Goal: Transaction & Acquisition: Book appointment/travel/reservation

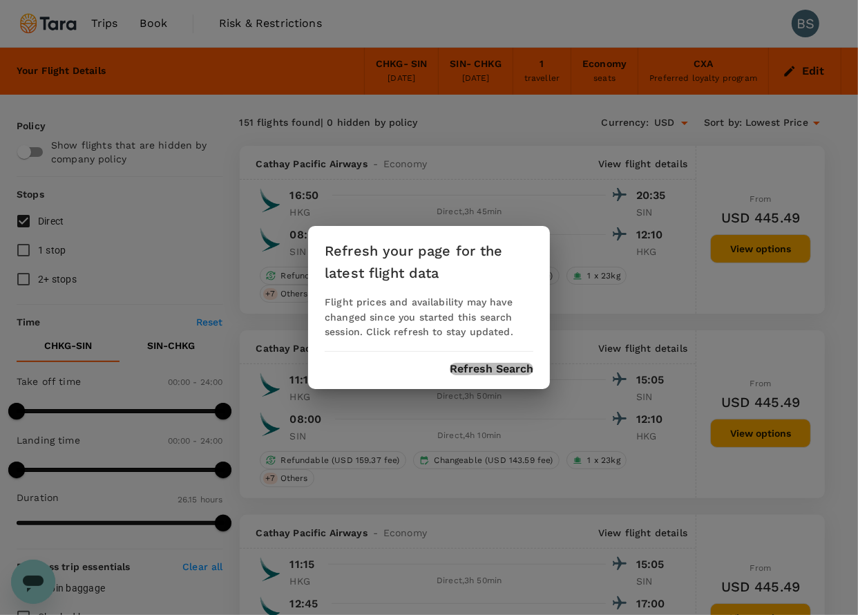
click at [522, 367] on button "Refresh Search" at bounding box center [492, 369] width 84 height 12
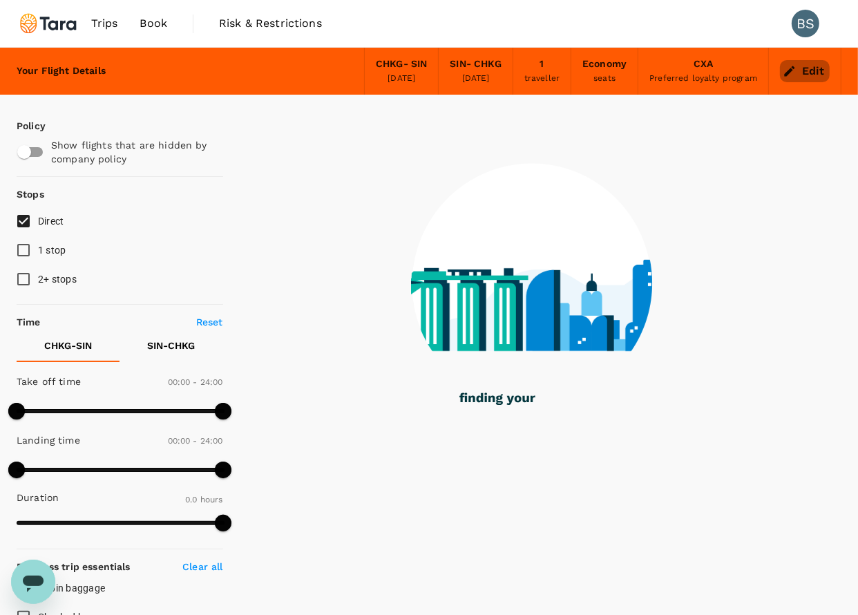
click at [793, 72] on icon "button" at bounding box center [789, 71] width 14 height 14
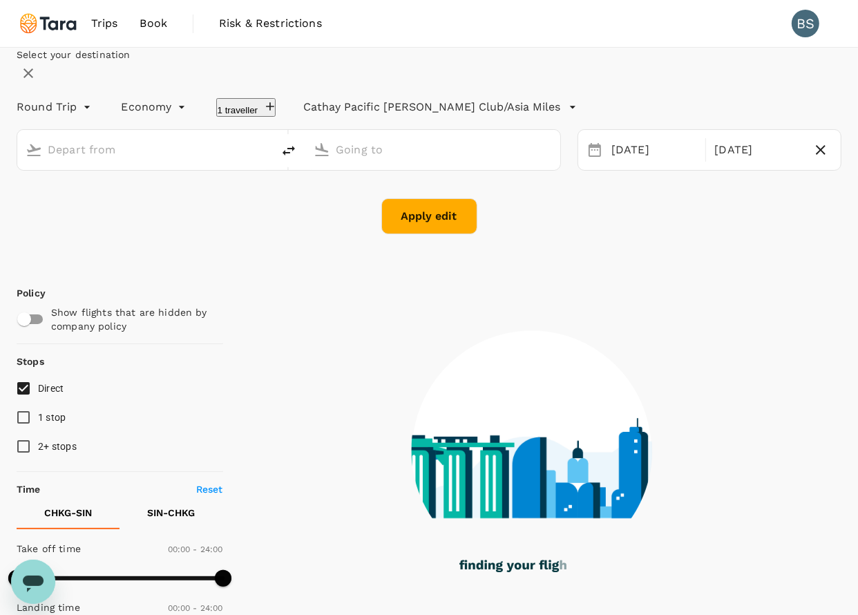
type input "[GEOGRAPHIC_DATA], [GEOGRAPHIC_DATA] (any)"
type input "Singapore Changi (SIN)"
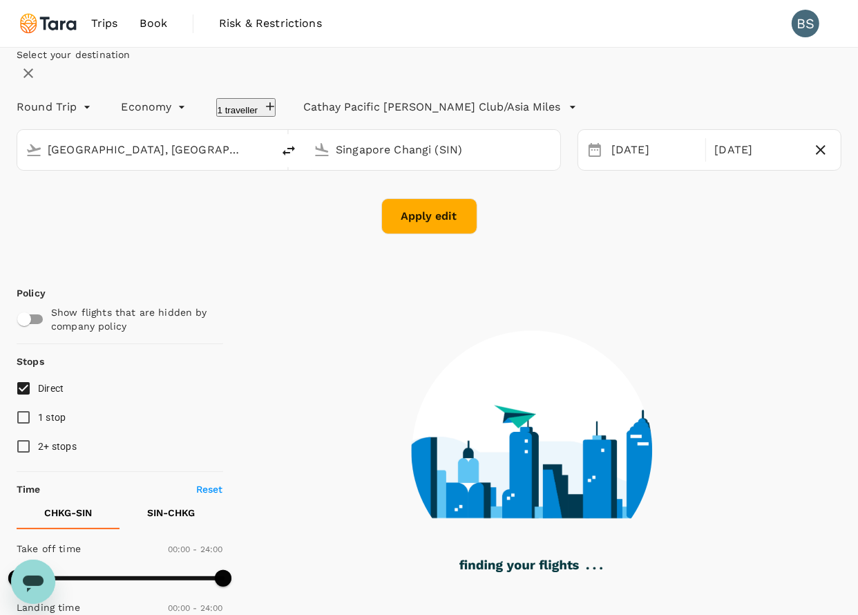
click at [37, 81] on icon "button" at bounding box center [28, 73] width 17 height 17
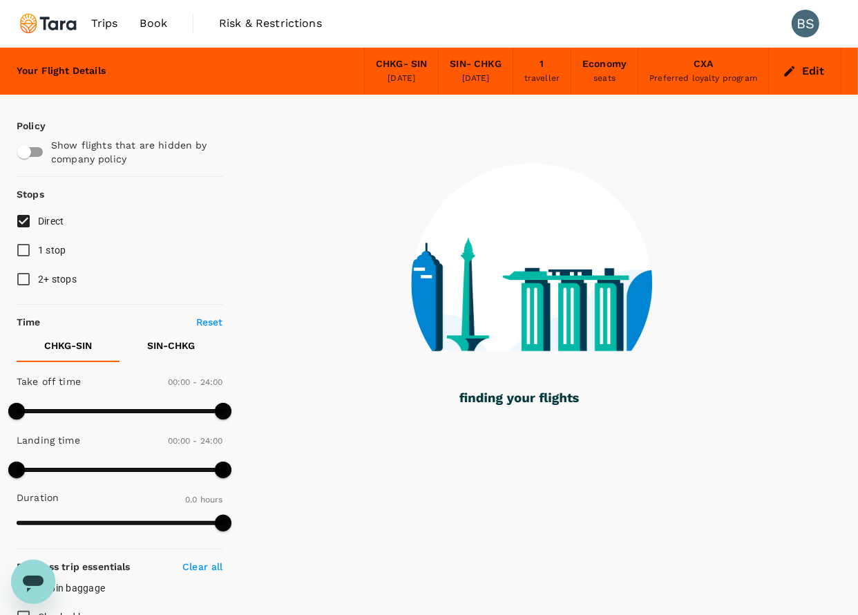
click at [146, 28] on span "Book" at bounding box center [153, 23] width 28 height 17
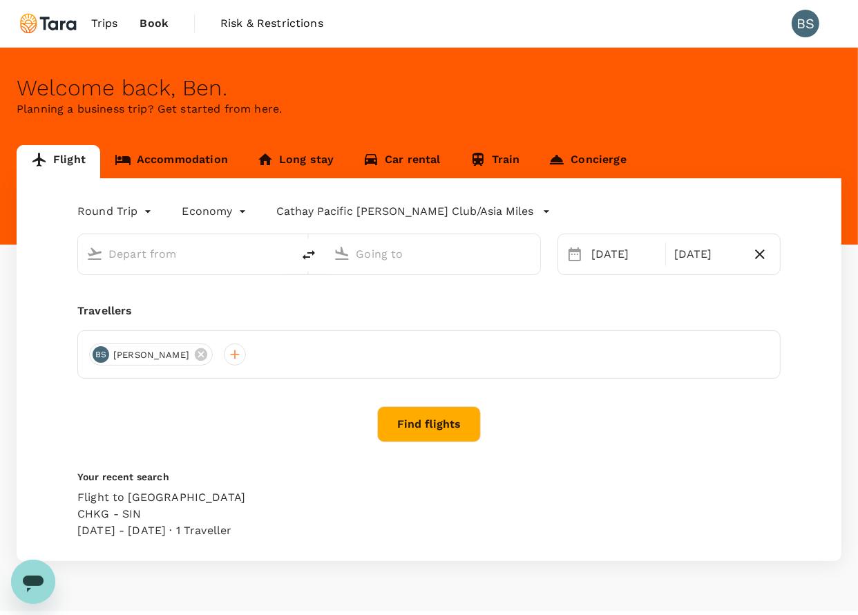
type input "[GEOGRAPHIC_DATA], [GEOGRAPHIC_DATA] (any)"
type input "Singapore Changi (SIN)"
type input "[GEOGRAPHIC_DATA], [GEOGRAPHIC_DATA] (any)"
type input "Singapore Changi (SIN)"
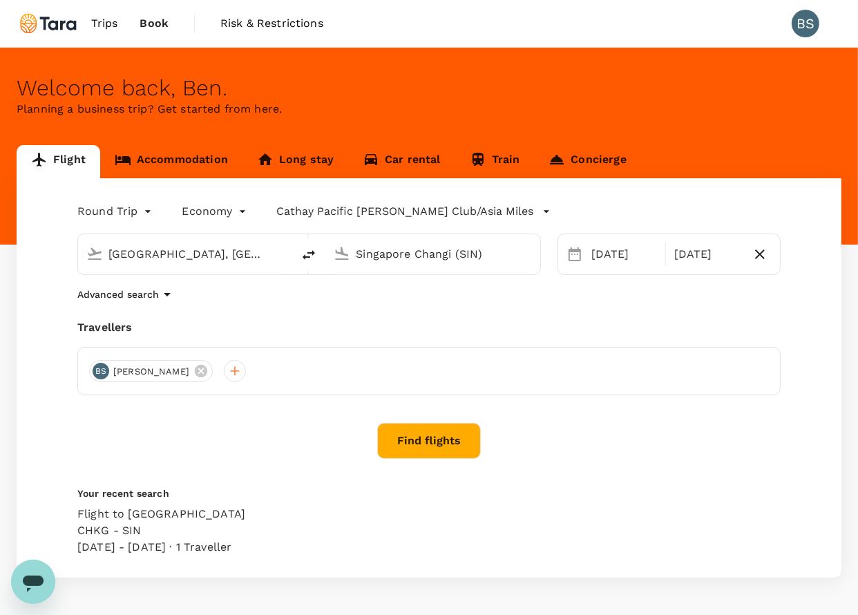
click at [113, 24] on span "Trips" at bounding box center [104, 23] width 27 height 17
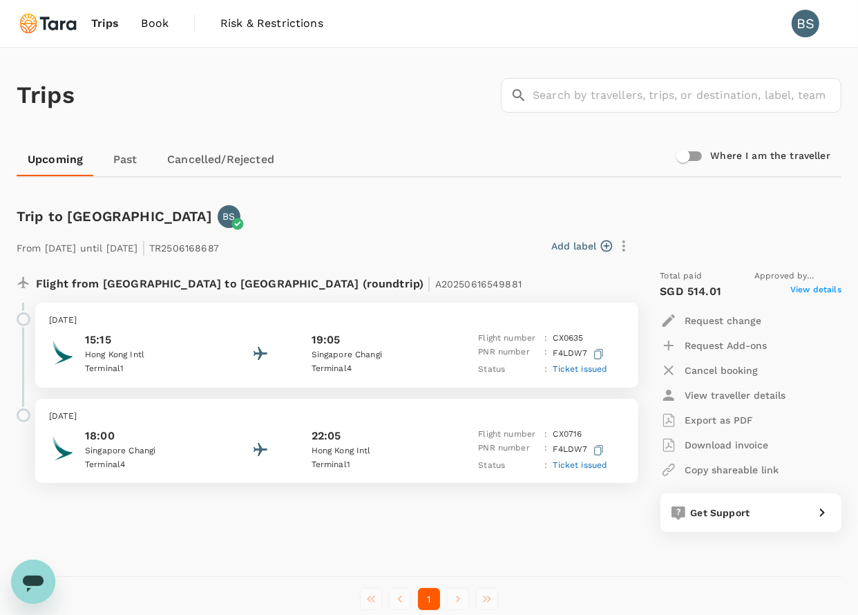
click at [601, 350] on icon "button" at bounding box center [598, 354] width 9 height 10
click at [488, 345] on p "PNR number" at bounding box center [508, 353] width 61 height 17
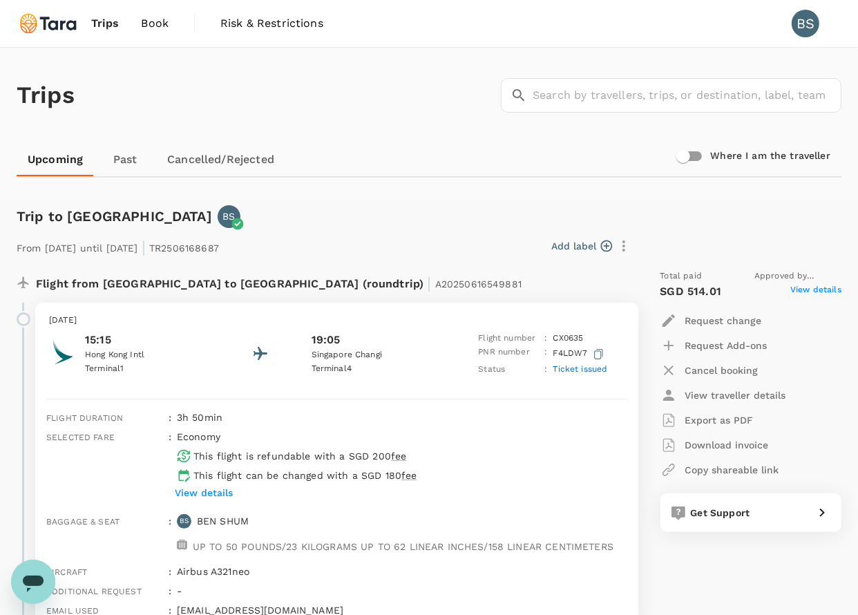
click at [152, 26] on span "Book" at bounding box center [155, 23] width 28 height 17
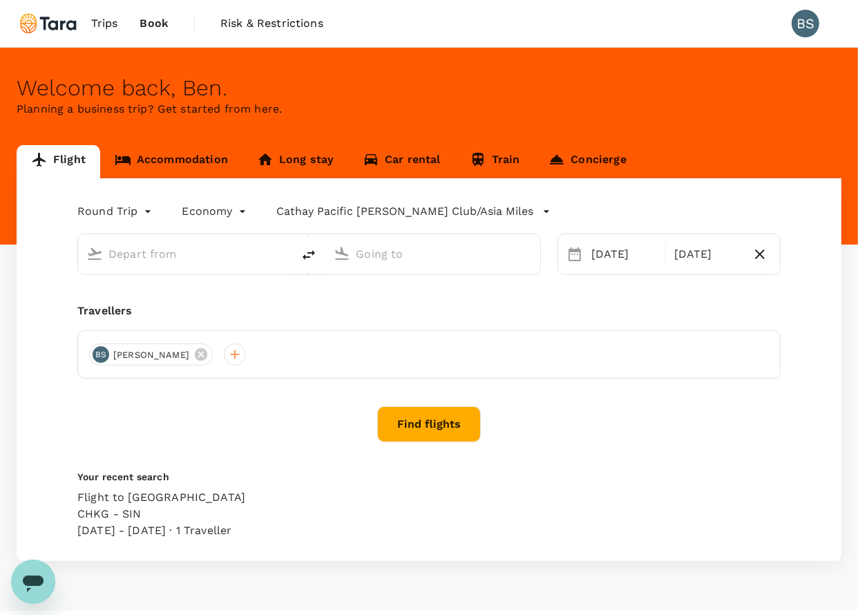
type input "[GEOGRAPHIC_DATA], [GEOGRAPHIC_DATA] (any)"
type input "Singapore Changi (SIN)"
type input "[GEOGRAPHIC_DATA], [GEOGRAPHIC_DATA] (any)"
type input "Singapore Changi (SIN)"
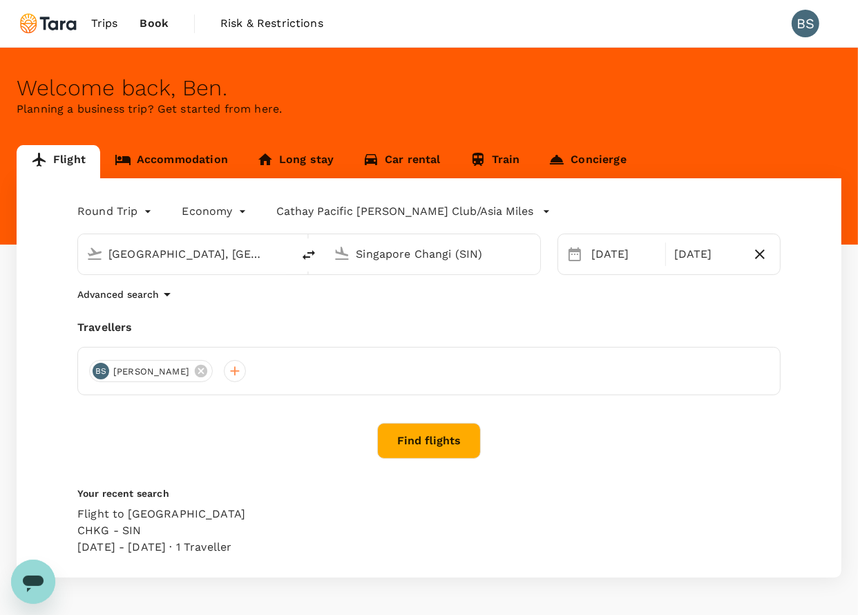
click at [112, 26] on span "Trips" at bounding box center [104, 23] width 27 height 17
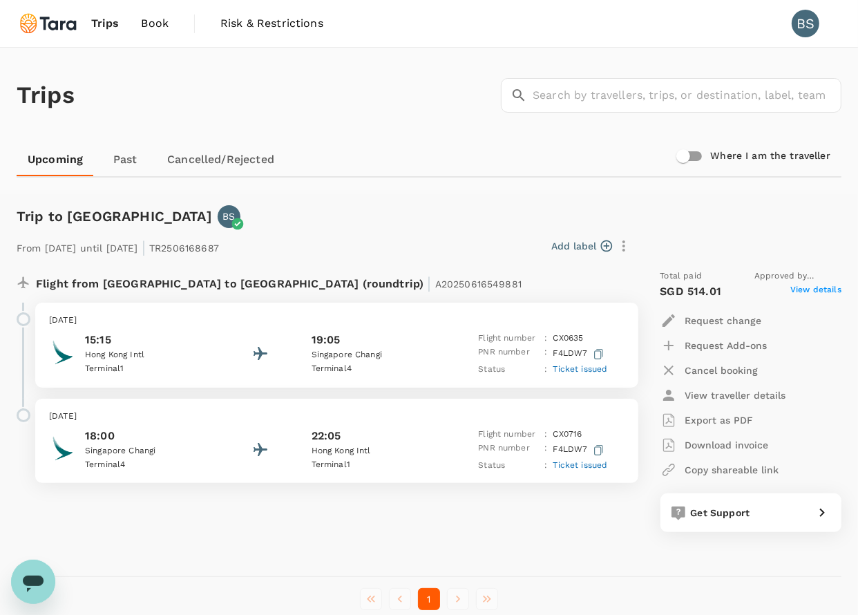
click at [148, 32] on link "Book" at bounding box center [155, 23] width 50 height 47
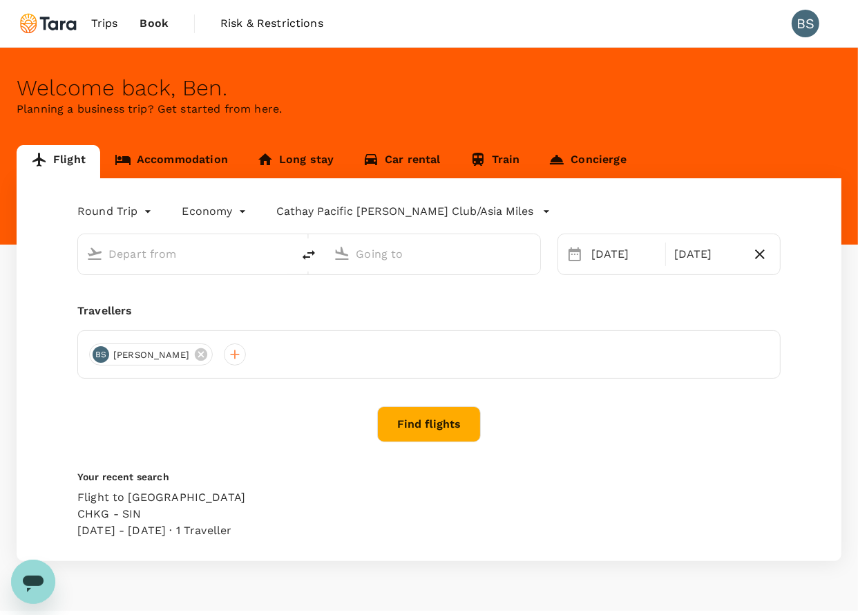
type input "[GEOGRAPHIC_DATA], [GEOGRAPHIC_DATA] (any)"
type input "Singapore Changi (SIN)"
type input "[GEOGRAPHIC_DATA], [GEOGRAPHIC_DATA] (any)"
type input "Singapore Changi (SIN)"
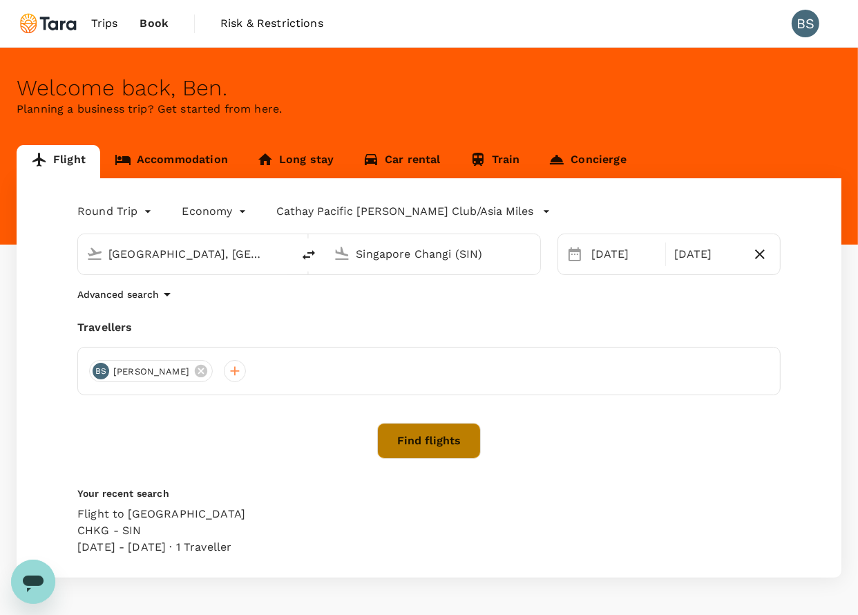
click at [443, 432] on button "Find flights" at bounding box center [429, 441] width 104 height 36
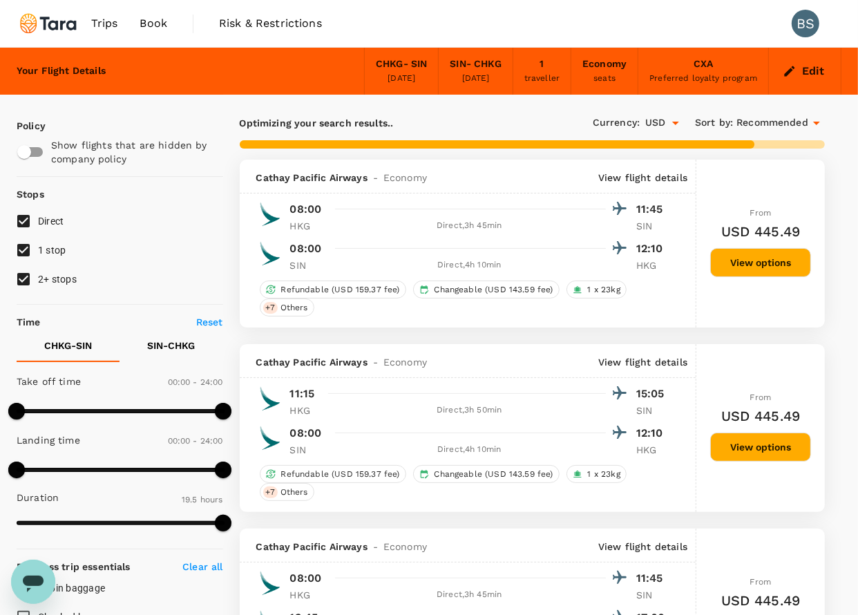
click at [21, 250] on input "1 stop" at bounding box center [23, 249] width 29 height 29
checkbox input "false"
click at [21, 269] on input "2+ stops" at bounding box center [23, 278] width 29 height 29
checkbox input "false"
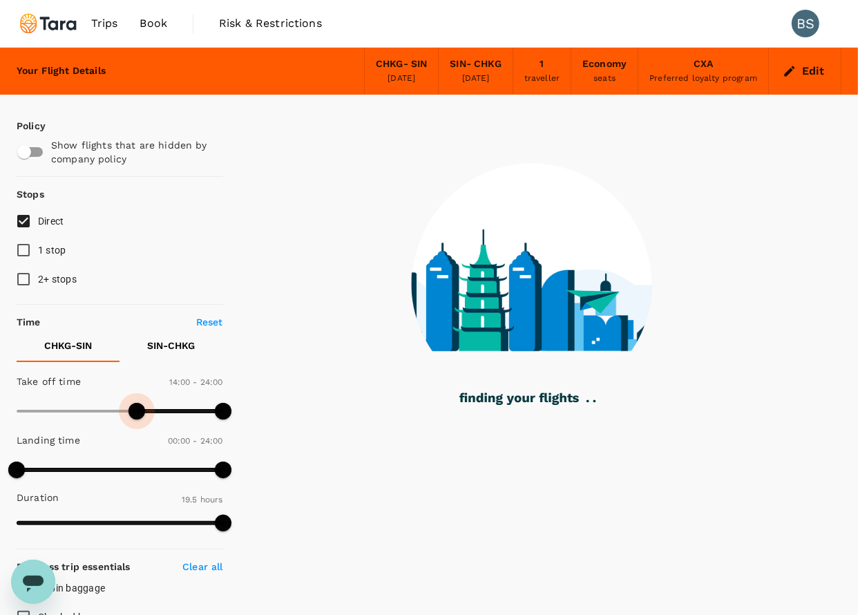
type input "960"
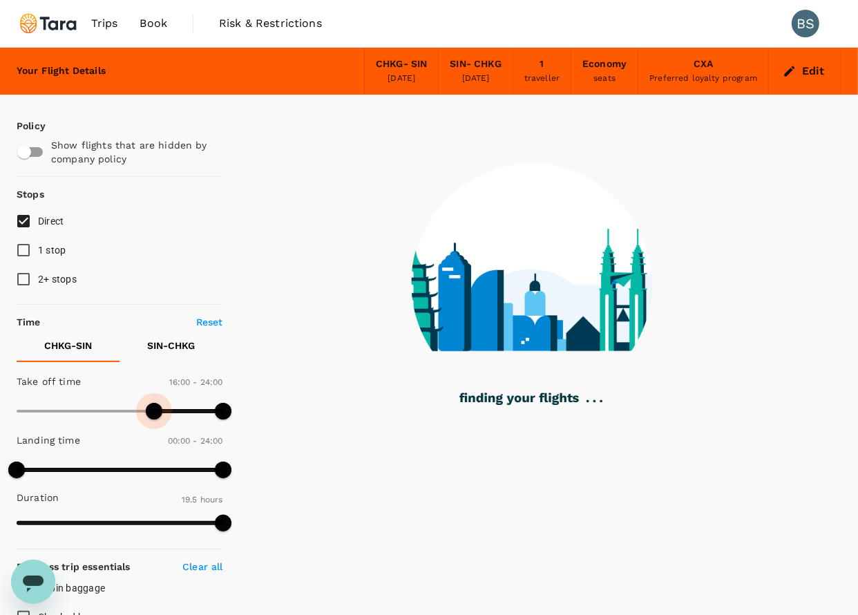
drag, startPoint x: 19, startPoint y: 410, endPoint x: 155, endPoint y: 417, distance: 136.2
click at [155, 417] on span at bounding box center [154, 411] width 17 height 17
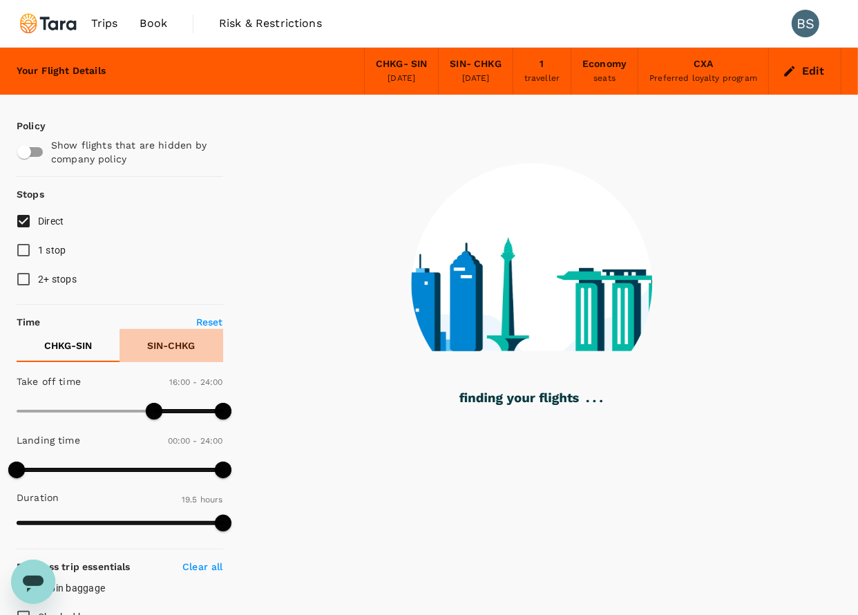
click at [184, 340] on p "SIN - CHKG" at bounding box center [171, 345] width 48 height 14
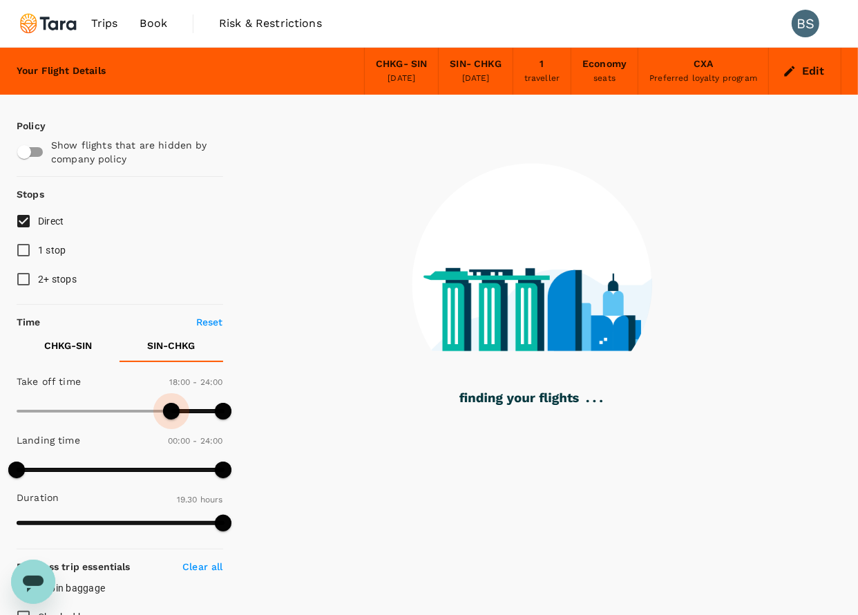
type input "930"
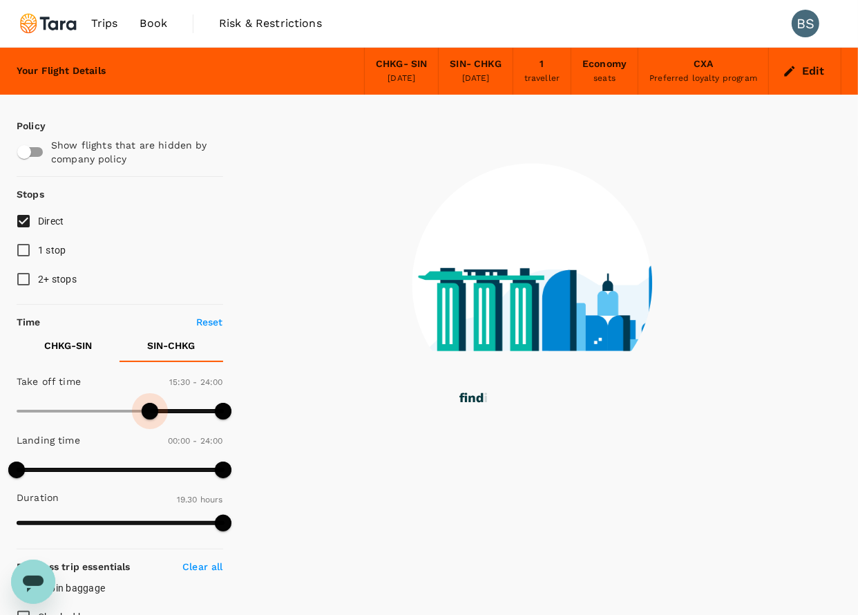
drag, startPoint x: 19, startPoint y: 409, endPoint x: 150, endPoint y: 413, distance: 131.3
click at [150, 413] on span at bounding box center [150, 411] width 17 height 17
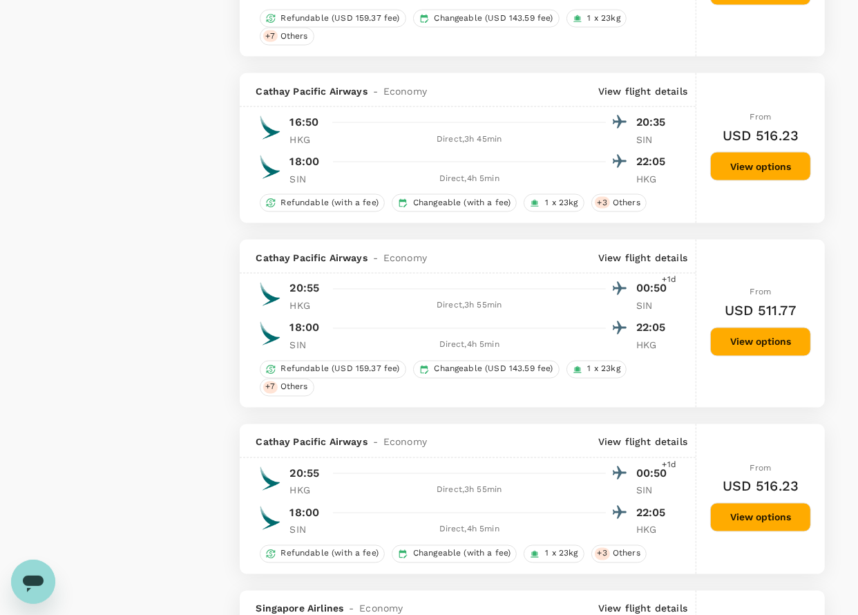
scroll to position [1556, 0]
